Goal: Information Seeking & Learning: Learn about a topic

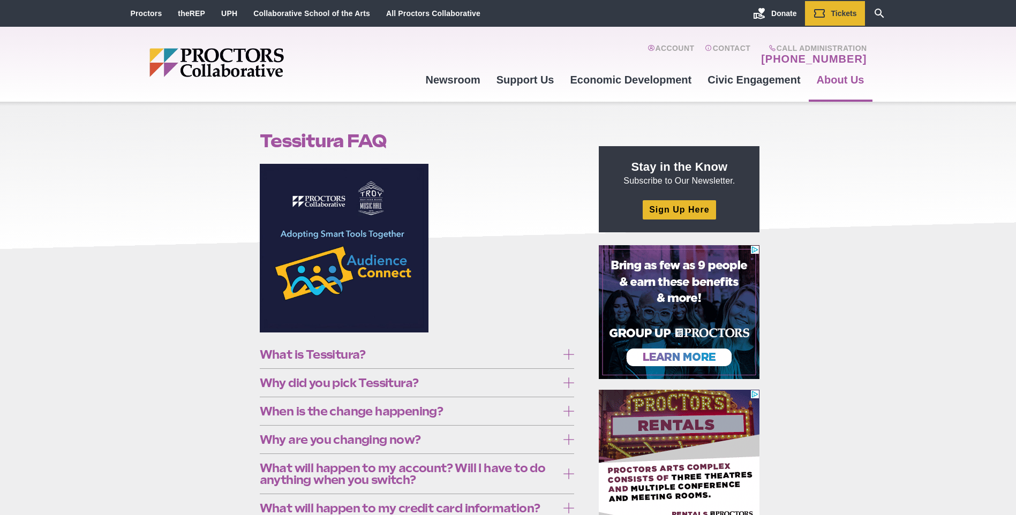
click at [282, 354] on span "What is Tessitura?" at bounding box center [409, 355] width 298 height 12
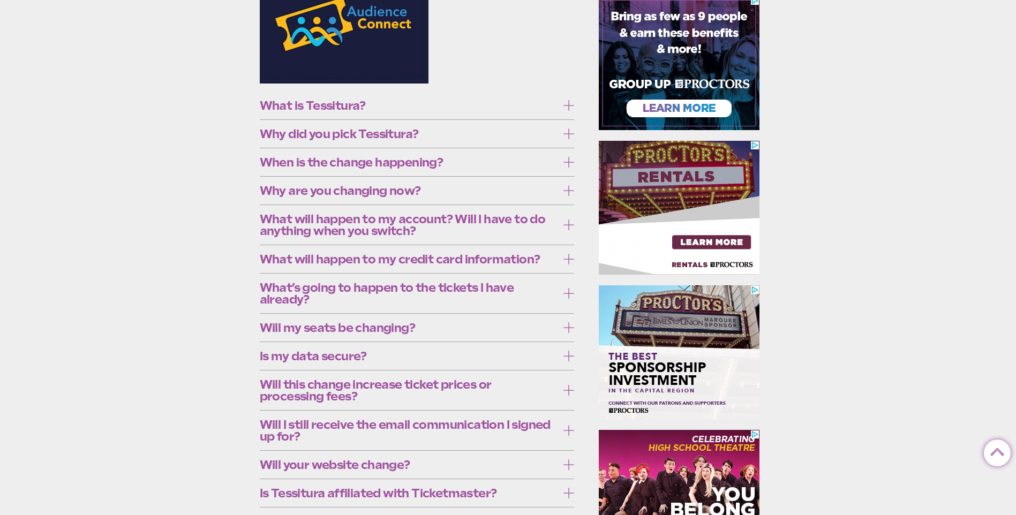
scroll to position [357, 0]
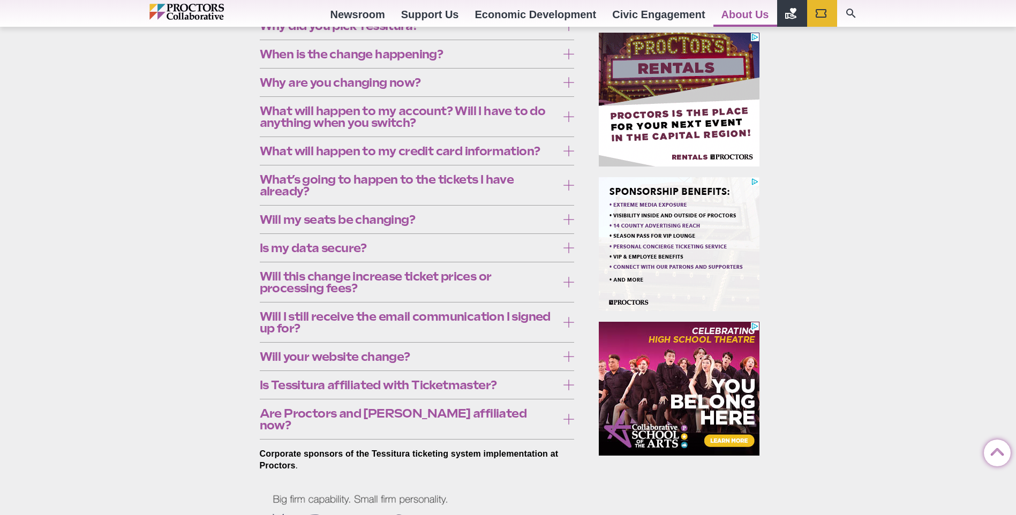
click at [282, 32] on span "Why did you pick Tessitura?" at bounding box center [409, 26] width 298 height 12
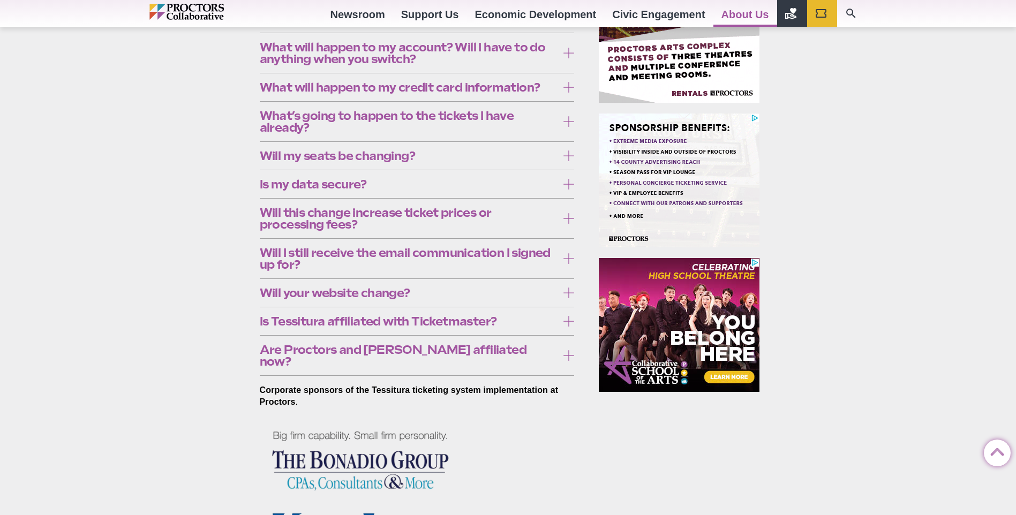
scroll to position [446, 0]
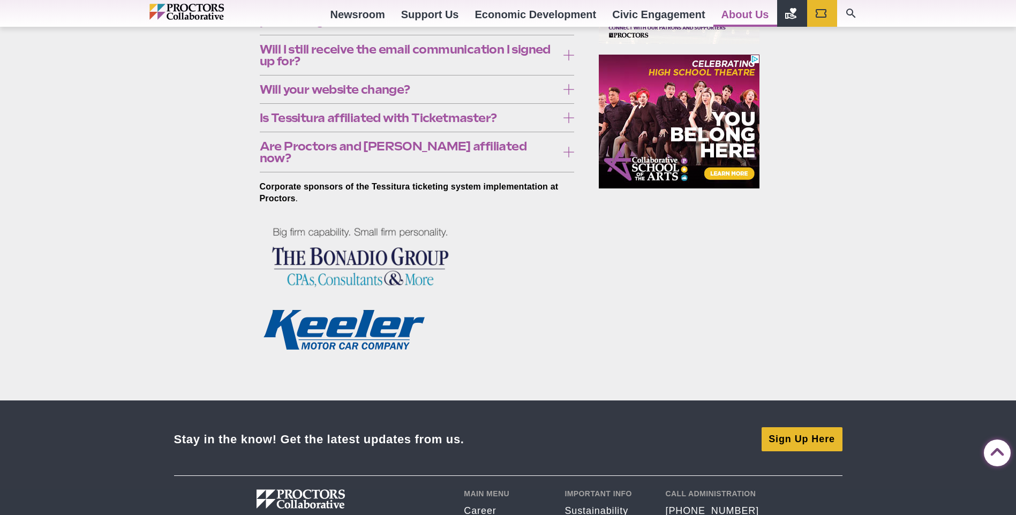
scroll to position [625, 0]
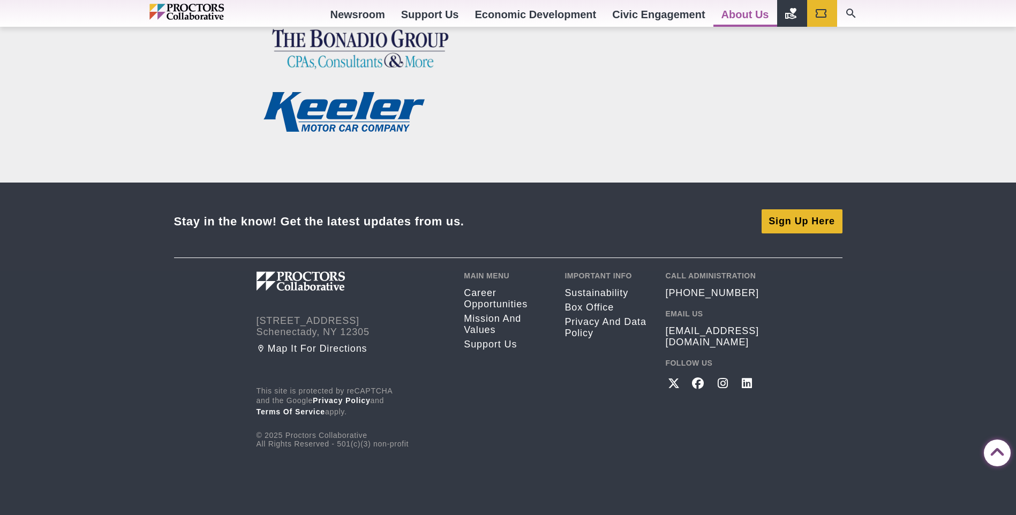
scroll to position [1071, 0]
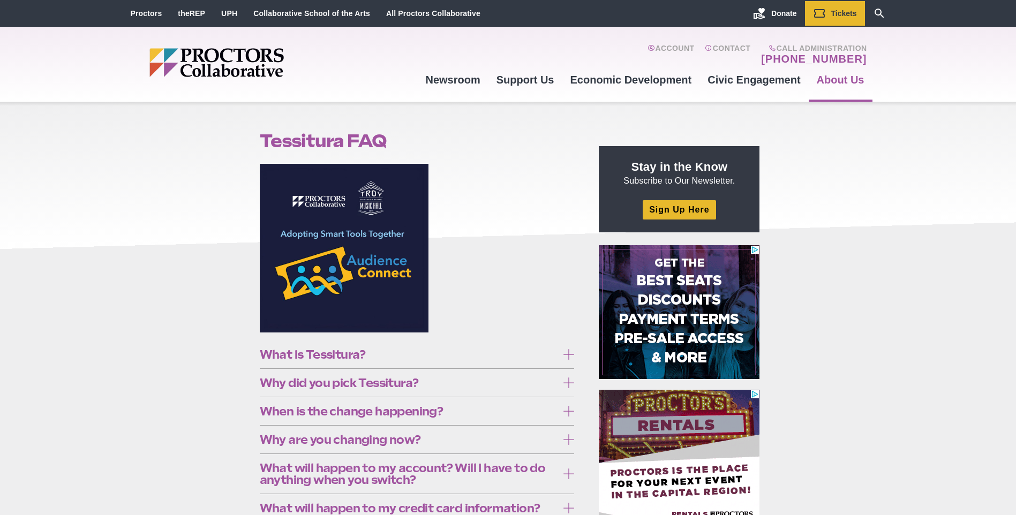
scroll to position [178, 0]
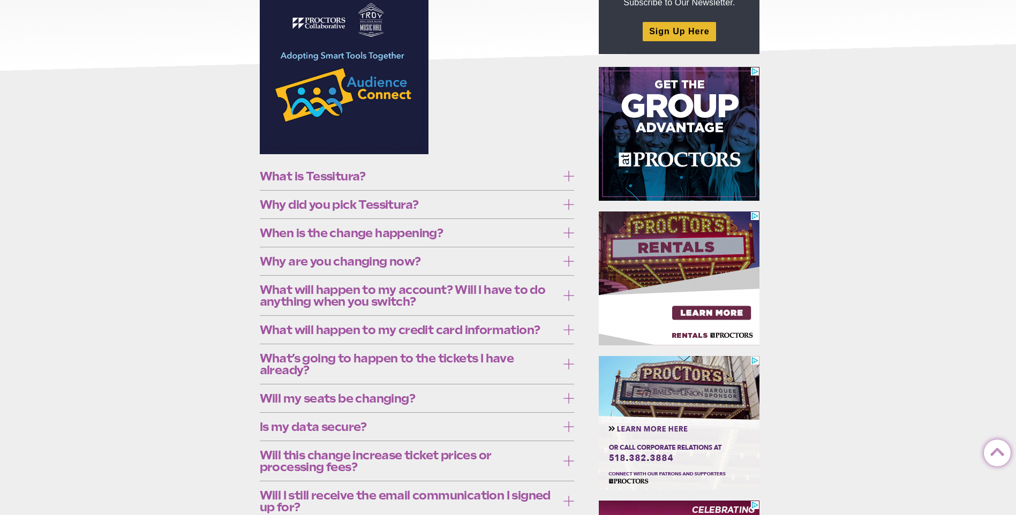
click at [685, 333] on img at bounding box center [679, 278] width 161 height 134
